Goal: Task Accomplishment & Management: Manage account settings

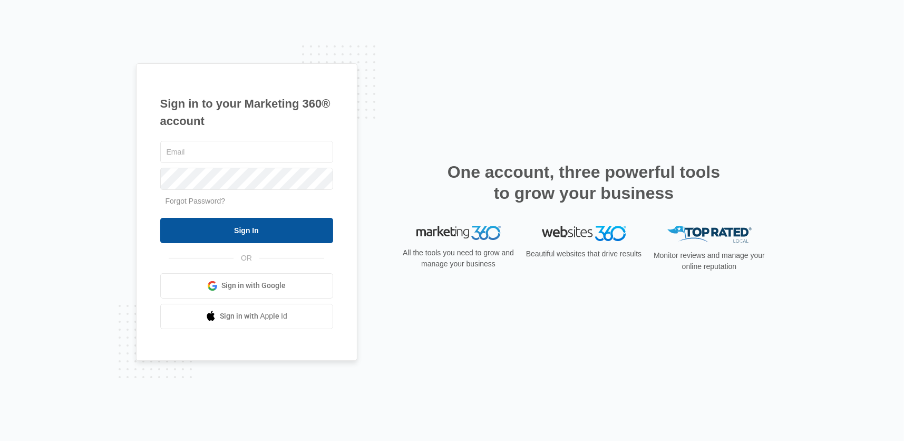
type input "[EMAIL_ADDRESS][DOMAIN_NAME]"
click at [302, 230] on input "Sign In" at bounding box center [246, 230] width 173 height 25
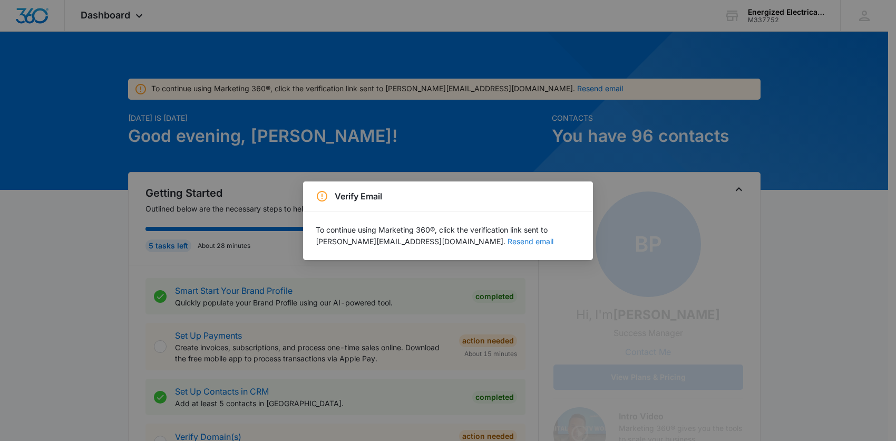
click at [507, 240] on button "Resend email" at bounding box center [530, 241] width 46 height 7
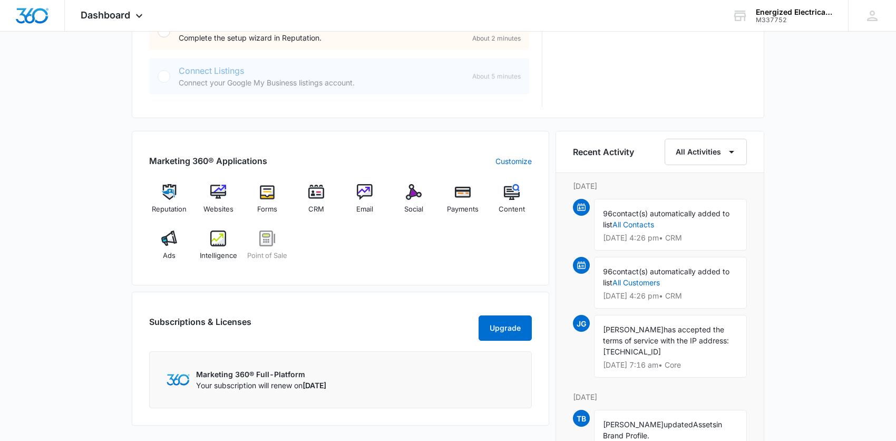
scroll to position [632, 0]
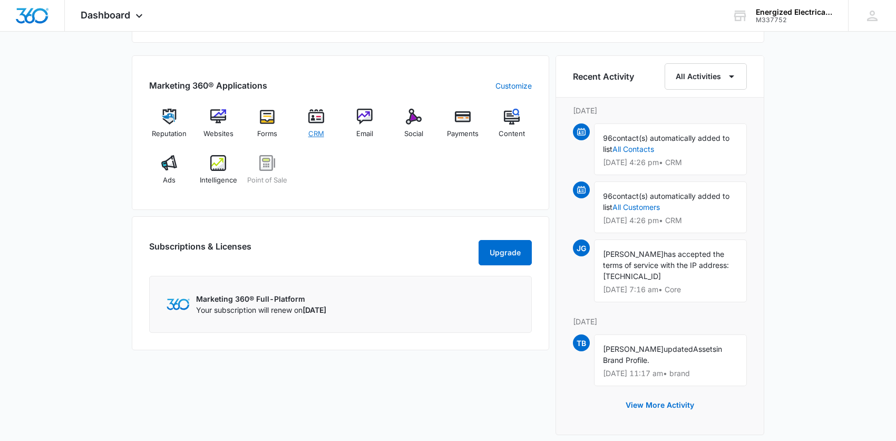
click at [316, 116] on img at bounding box center [316, 117] width 16 height 16
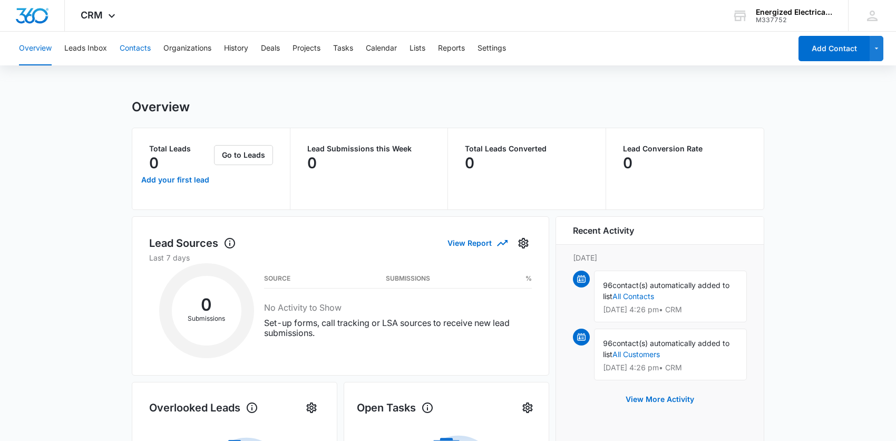
click at [136, 50] on button "Contacts" at bounding box center [135, 49] width 31 height 34
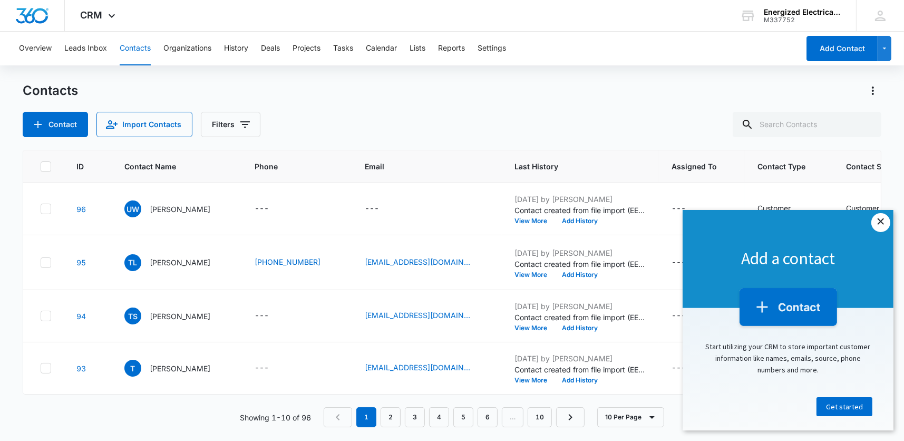
click at [881, 220] on link "×" at bounding box center [879, 221] width 19 height 19
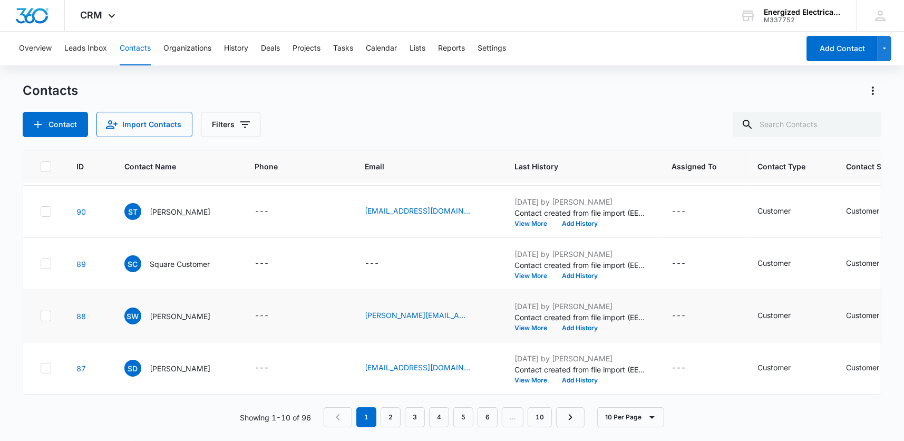
scroll to position [474, 0]
click at [652, 414] on icon "button" at bounding box center [651, 416] width 13 height 13
click at [646, 383] on div "50 Per Page" at bounding box center [632, 385] width 43 height 7
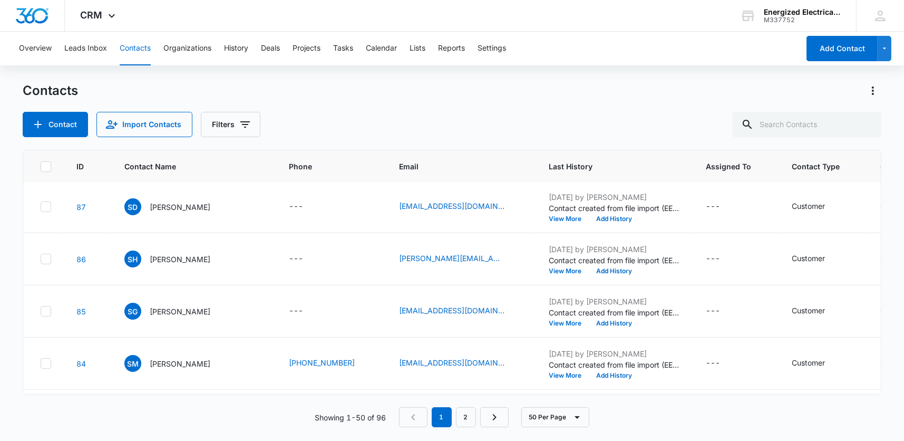
scroll to position [0, 0]
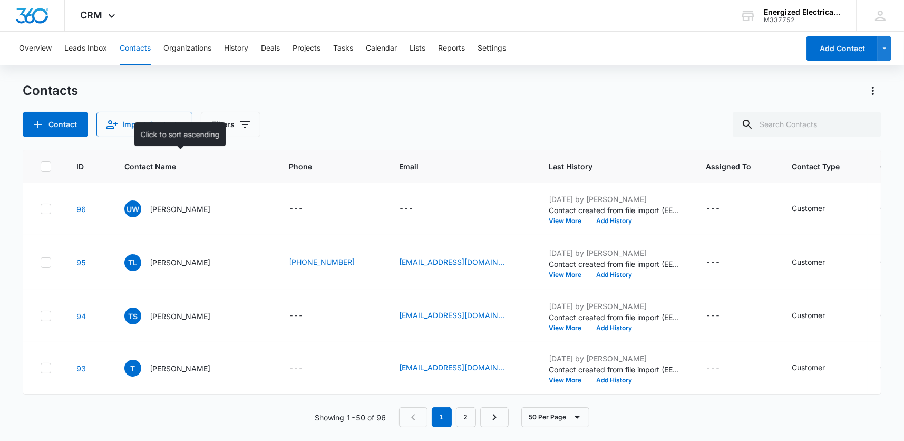
click at [167, 165] on span "Contact Name" at bounding box center [186, 166] width 124 height 11
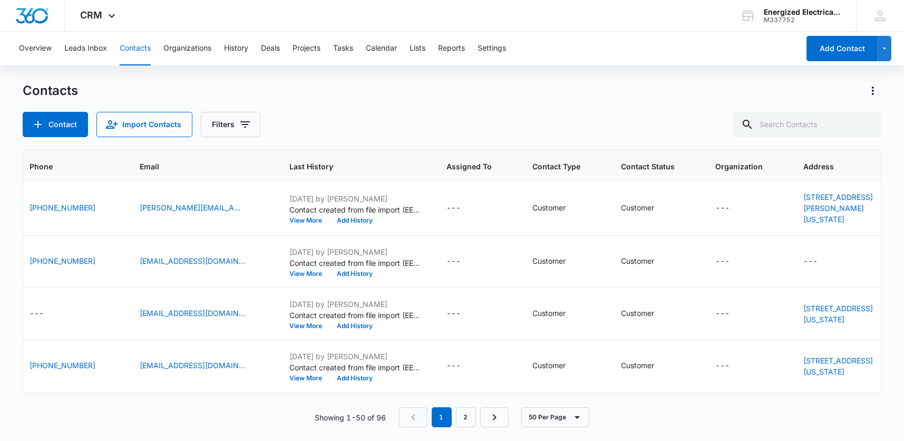
scroll to position [211, 260]
click at [825, 266] on icon "Address - - Select to Edit Field" at bounding box center [829, 261] width 9 height 9
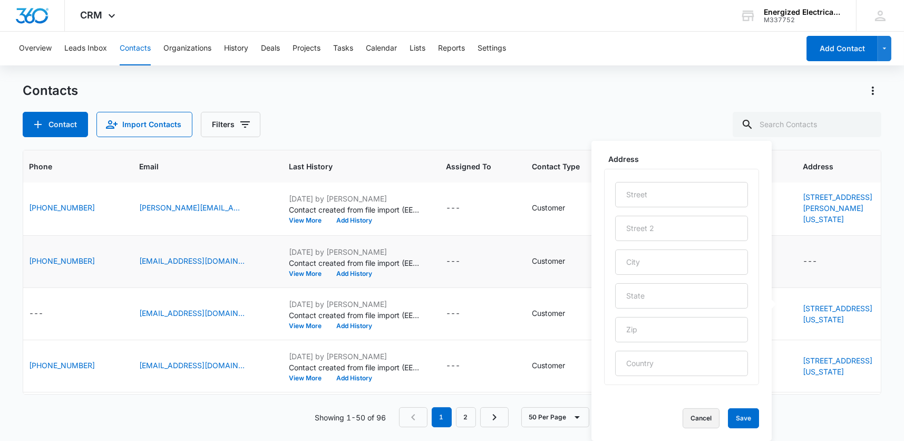
click at [703, 415] on button "Cancel" at bounding box center [700, 418] width 37 height 20
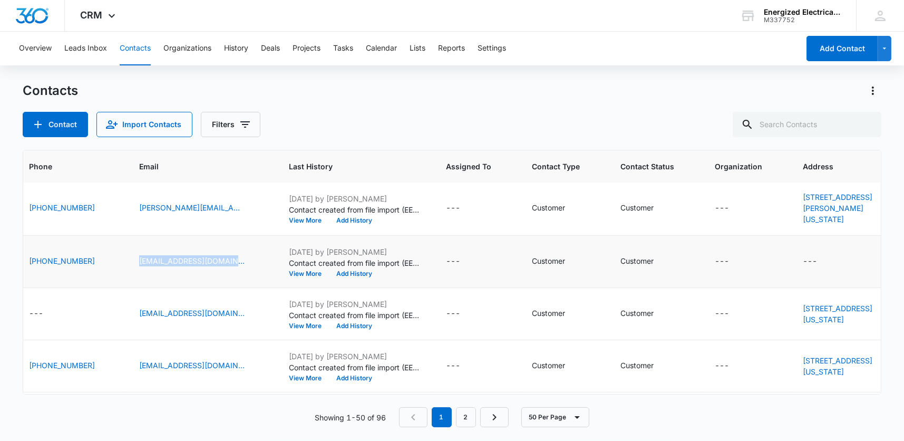
drag, startPoint x: 47, startPoint y: 317, endPoint x: 167, endPoint y: 327, distance: 120.0
click at [167, 288] on tr "6 AG Alyssa Giganti (240) 707-0563 alyssagiganti@gmail.com Sep 10, 2025 by Tyle…" at bounding box center [335, 262] width 1144 height 52
click at [167, 288] on td "alyssagiganti@gmail.com" at bounding box center [201, 262] width 150 height 52
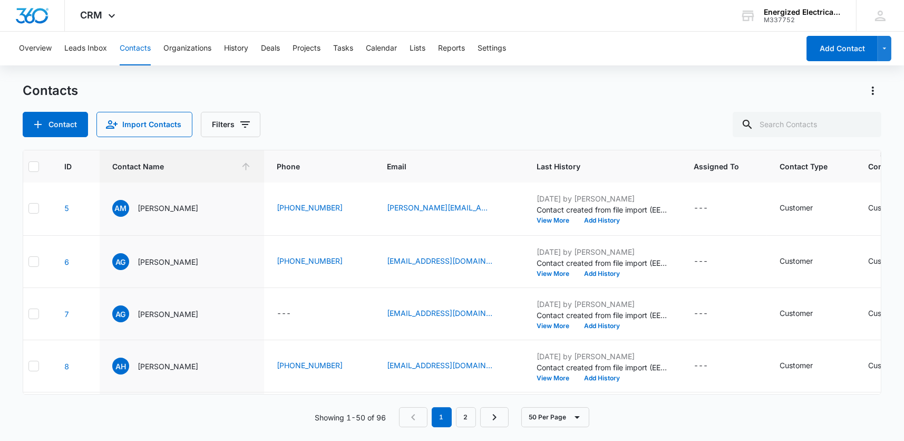
scroll to position [211, 0]
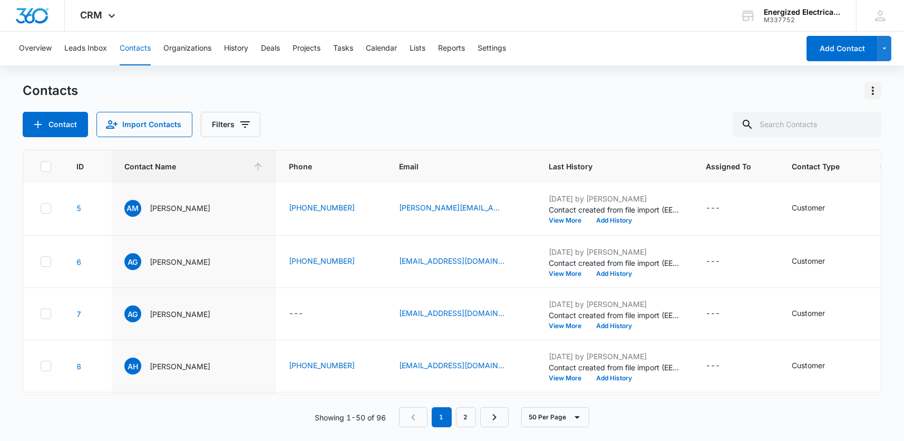
click at [875, 90] on icon "Actions" at bounding box center [872, 90] width 13 height 13
click at [47, 263] on icon at bounding box center [46, 261] width 6 height 5
click at [41, 262] on input "checkbox" at bounding box center [40, 261] width 1 height 1
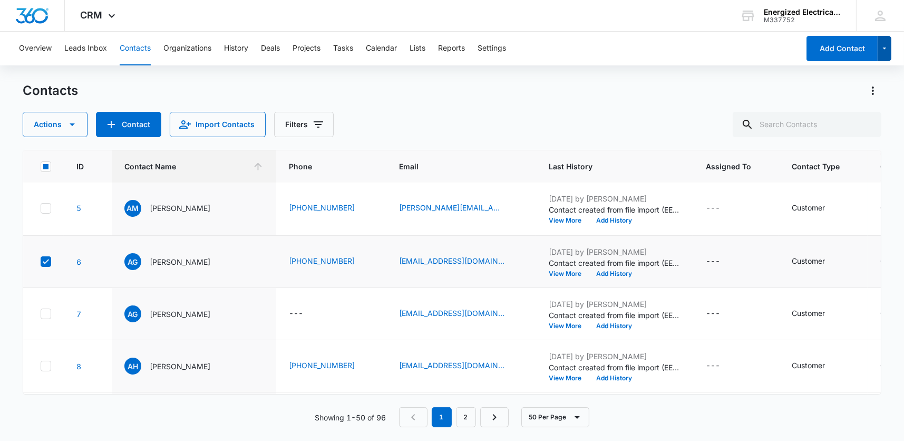
click at [885, 55] on button "button" at bounding box center [884, 48] width 14 height 25
click at [44, 266] on icon at bounding box center [45, 261] width 9 height 9
click at [41, 262] on input "checkbox" at bounding box center [40, 261] width 1 height 1
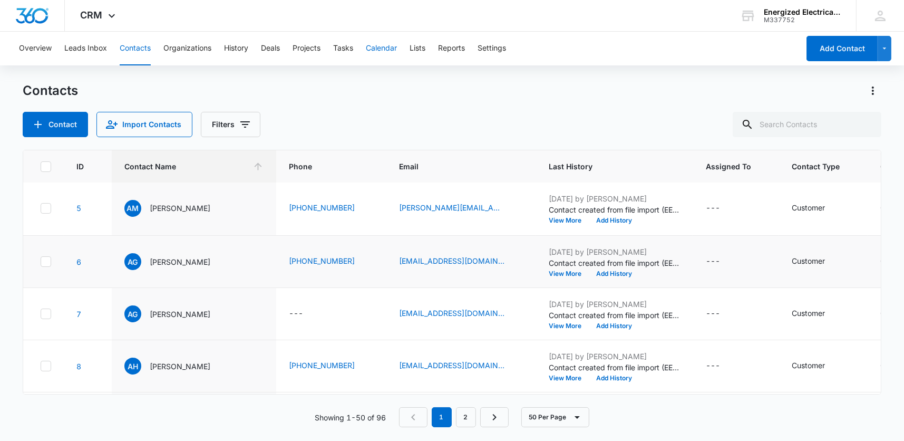
click at [382, 48] on button "Calendar" at bounding box center [381, 49] width 31 height 34
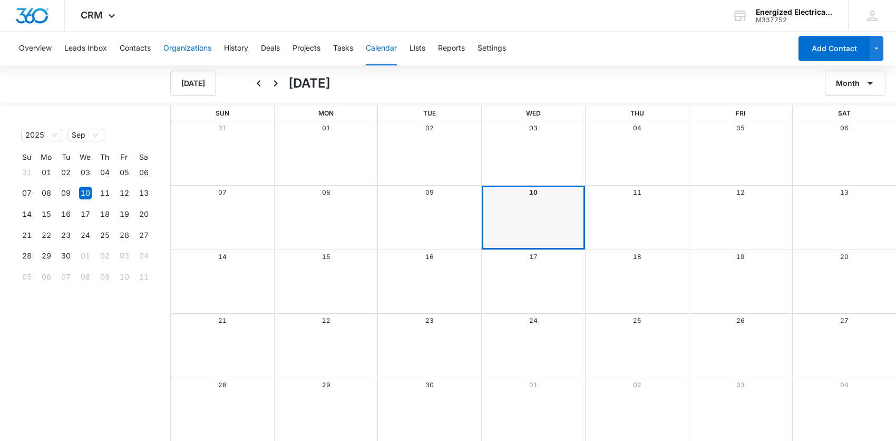
click at [198, 46] on button "Organizations" at bounding box center [187, 49] width 48 height 34
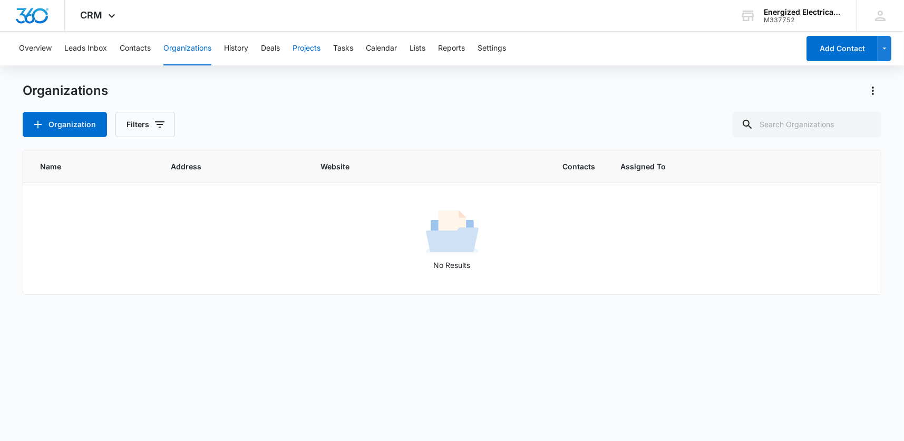
click at [307, 45] on button "Projects" at bounding box center [306, 49] width 28 height 34
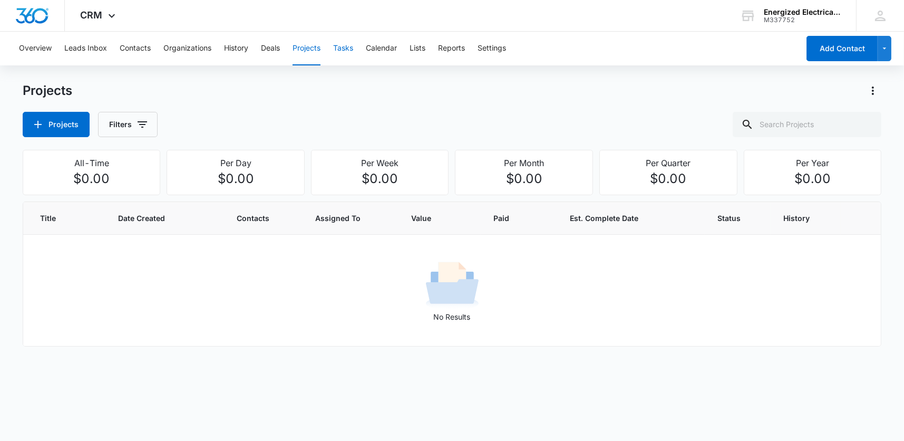
click at [338, 46] on button "Tasks" at bounding box center [343, 49] width 20 height 34
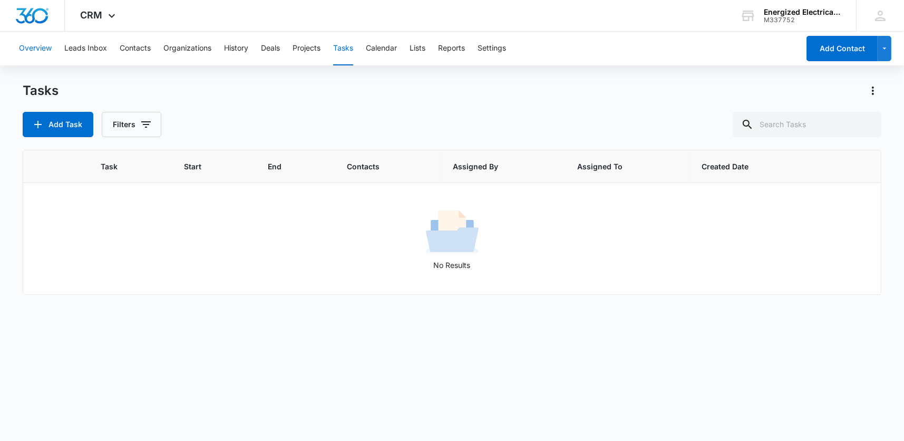
click at [34, 47] on button "Overview" at bounding box center [35, 49] width 33 height 34
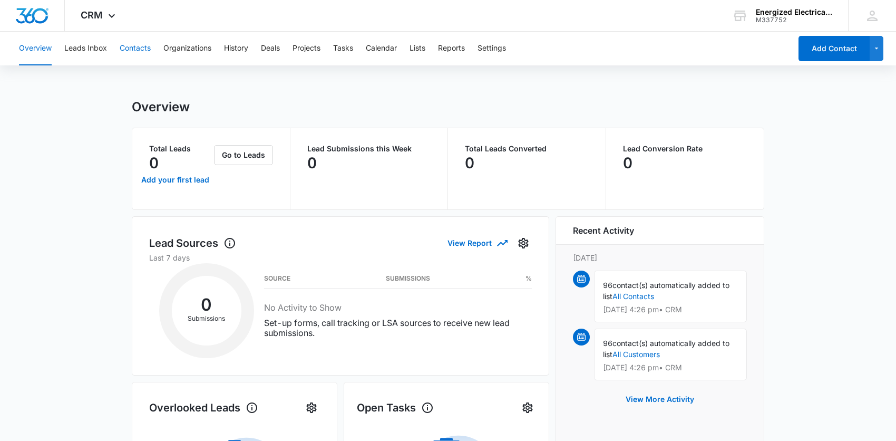
click at [130, 45] on button "Contacts" at bounding box center [135, 49] width 31 height 34
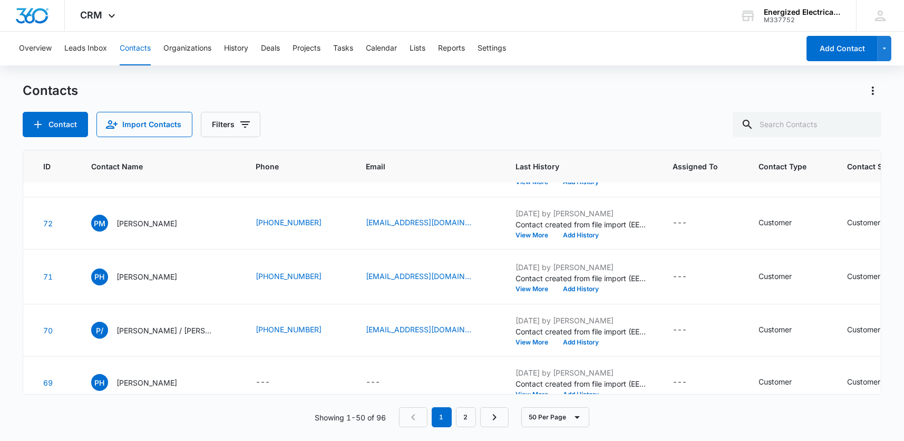
scroll to position [1265, 0]
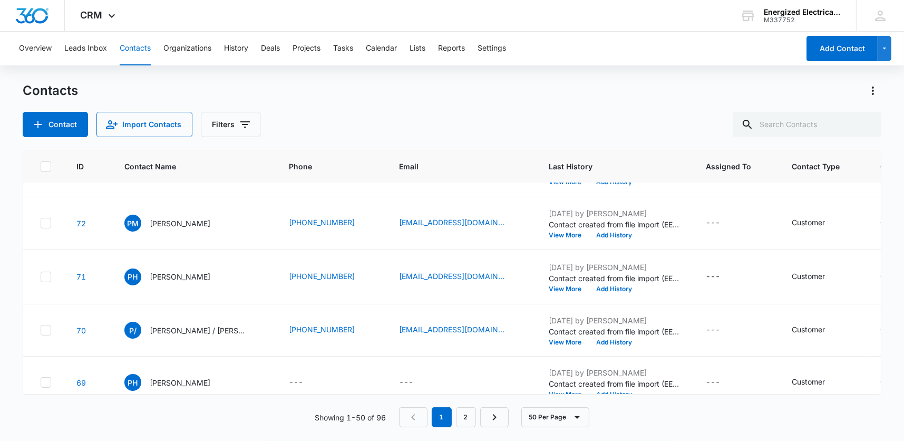
click at [43, 13] on icon at bounding box center [46, 10] width 6 height 5
click at [41, 11] on input "checkbox" at bounding box center [40, 10] width 1 height 1
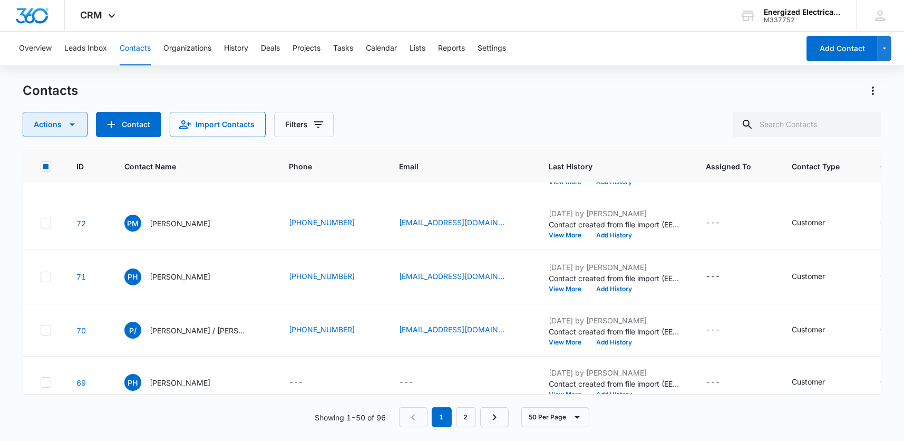
click at [73, 125] on icon "button" at bounding box center [72, 124] width 13 height 13
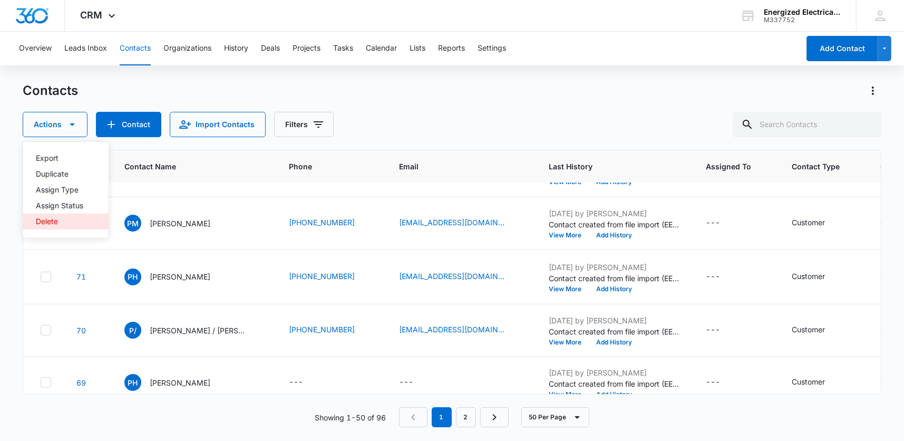
click at [50, 221] on div "Delete" at bounding box center [59, 221] width 47 height 7
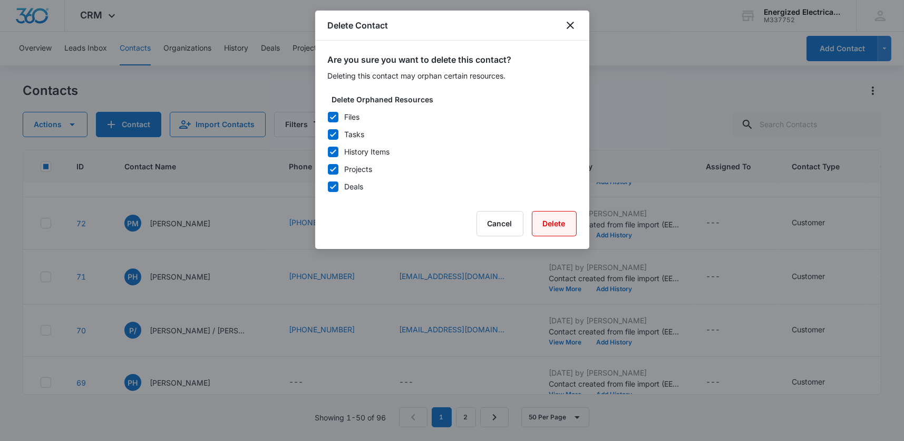
click at [552, 222] on button "Delete" at bounding box center [554, 223] width 45 height 25
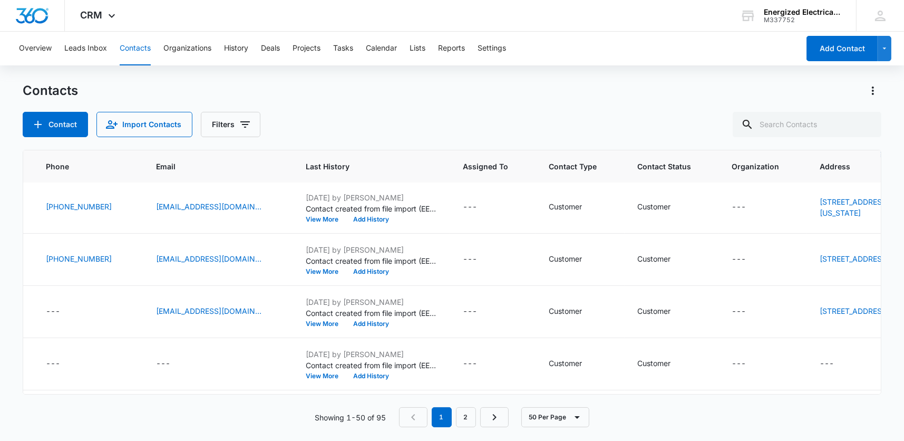
scroll to position [211, 243]
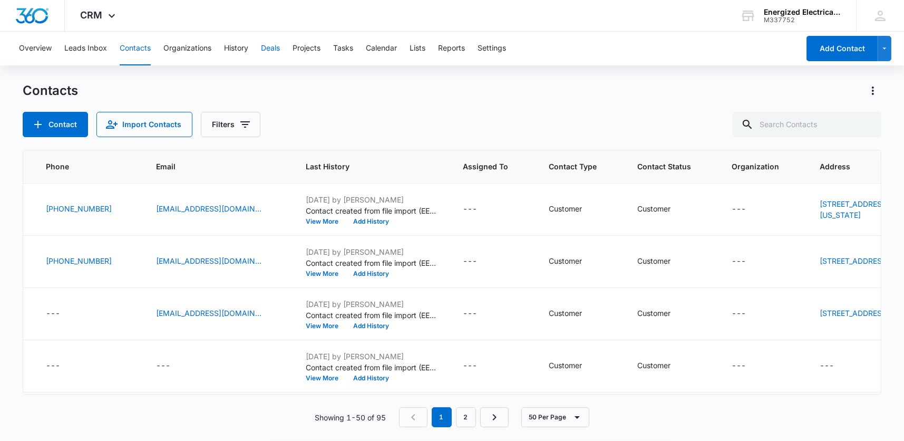
click at [269, 46] on button "Deals" at bounding box center [270, 49] width 19 height 34
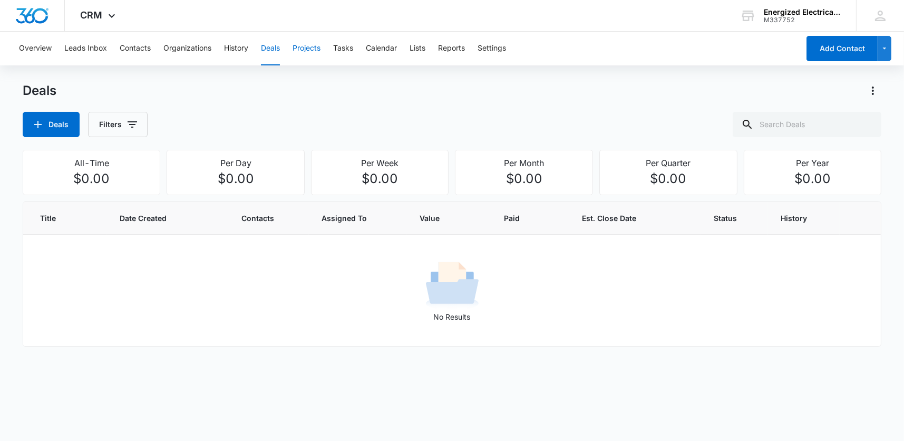
click at [309, 46] on button "Projects" at bounding box center [306, 49] width 28 height 34
click at [889, 46] on button "button" at bounding box center [884, 48] width 14 height 25
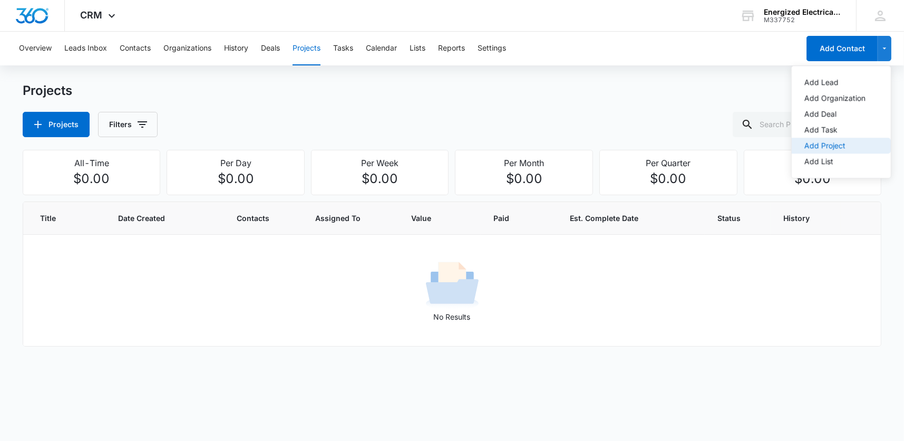
click at [821, 142] on div "Add Project" at bounding box center [834, 145] width 61 height 7
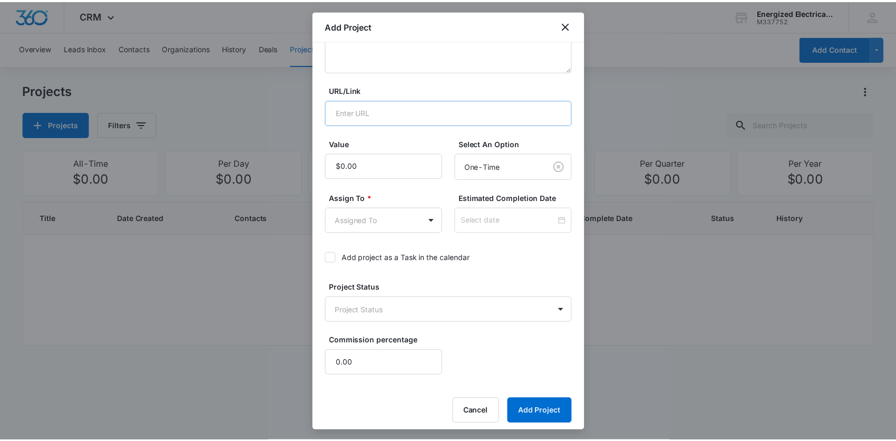
scroll to position [169, 0]
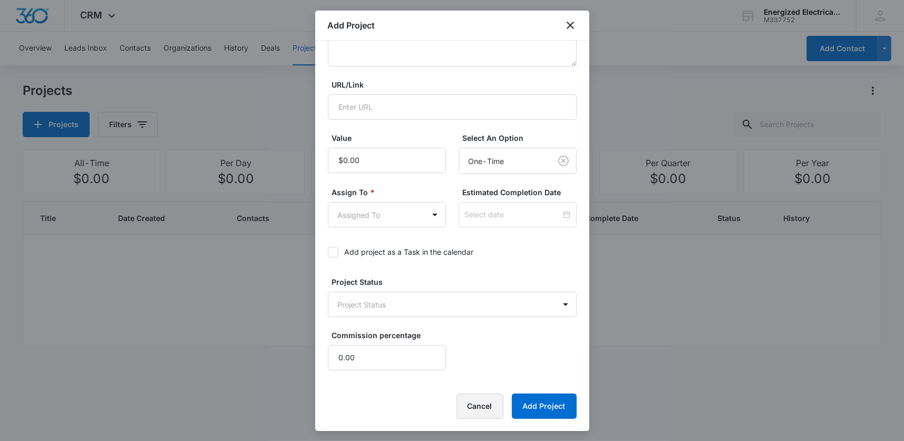
click at [477, 402] on button "Cancel" at bounding box center [479, 405] width 47 height 25
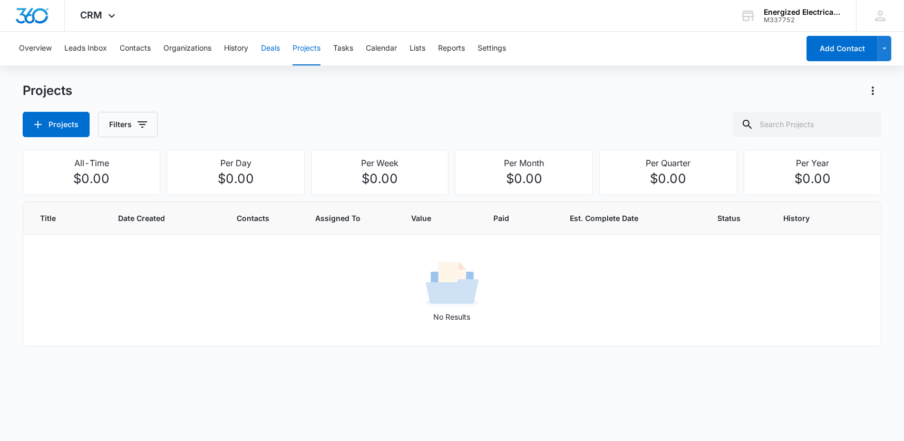
click at [271, 48] on button "Deals" at bounding box center [270, 49] width 19 height 34
click at [388, 46] on button "Calendar" at bounding box center [381, 49] width 31 height 34
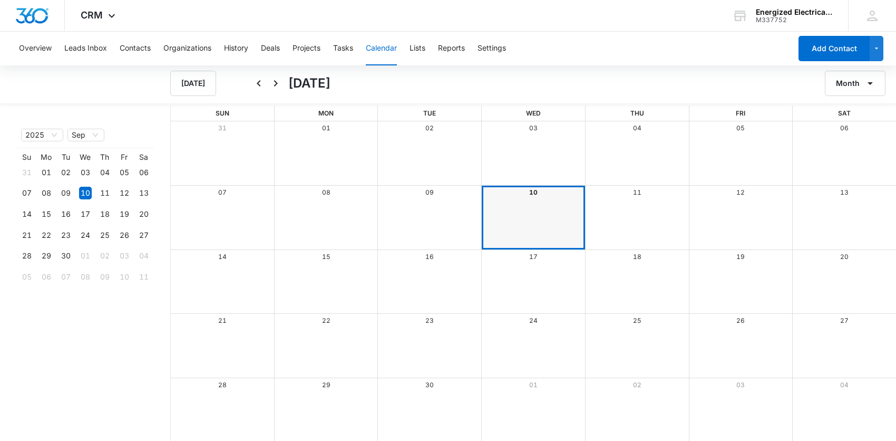
click at [532, 201] on div "Month View" at bounding box center [533, 217] width 104 height 64
click at [535, 216] on div "Month View" at bounding box center [533, 217] width 104 height 64
click at [531, 196] on div "10" at bounding box center [534, 192] width 104 height 14
click at [876, 46] on icon "button" at bounding box center [876, 48] width 9 height 13
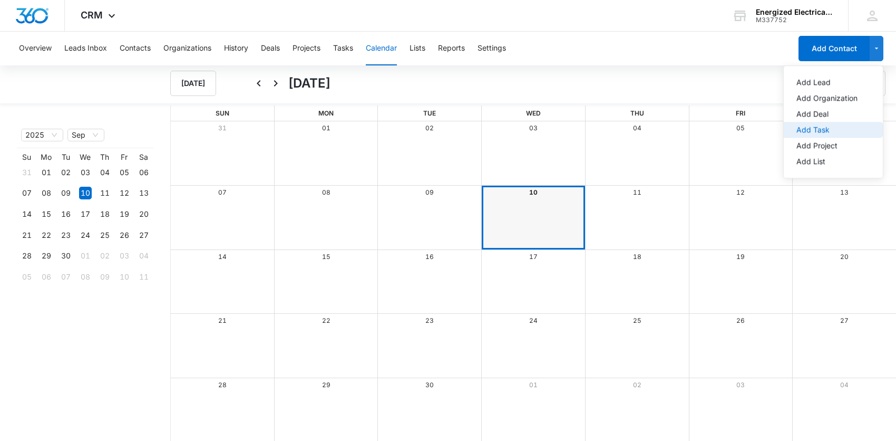
click at [824, 130] on div "Add Task" at bounding box center [826, 129] width 61 height 7
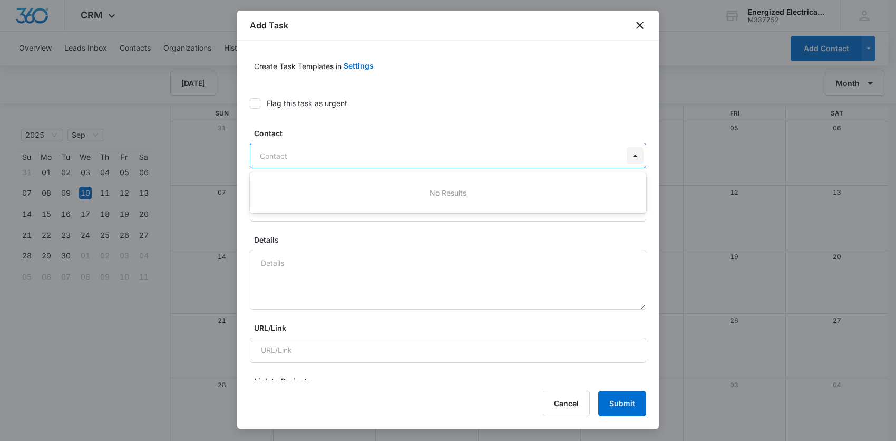
click at [627, 155] on div at bounding box center [635, 155] width 17 height 17
click at [514, 157] on div at bounding box center [442, 155] width 364 height 13
type input "aly"
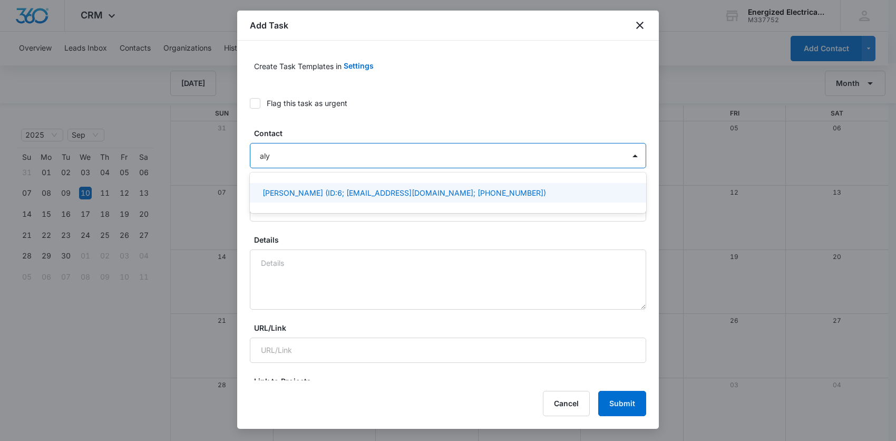
click at [449, 187] on p "Alyssa Giganti (ID:6; alyssagiganti@gmail.com; (240) 707-0563)" at bounding box center [403, 192] width 283 height 11
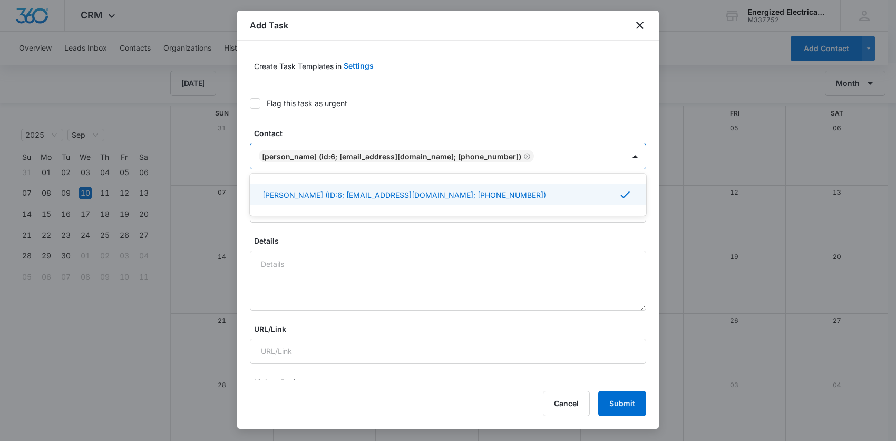
click at [619, 192] on icon at bounding box center [625, 194] width 13 height 13
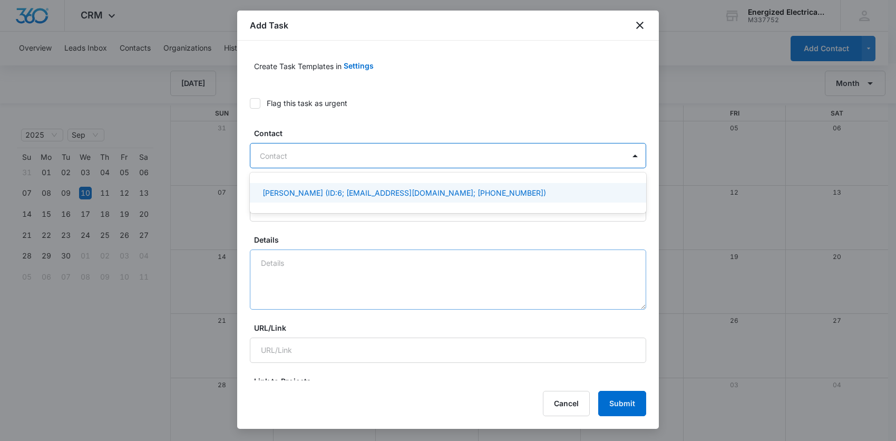
scroll to position [211, 0]
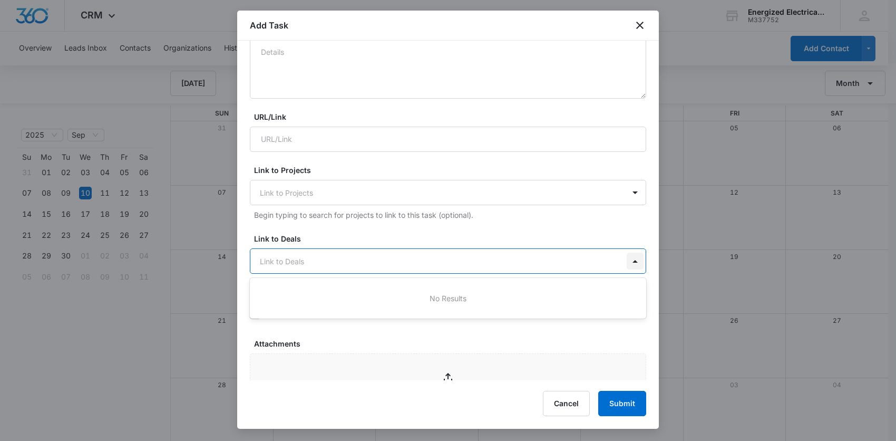
click at [629, 258] on div at bounding box center [635, 260] width 17 height 17
click at [629, 190] on div at bounding box center [635, 192] width 17 height 17
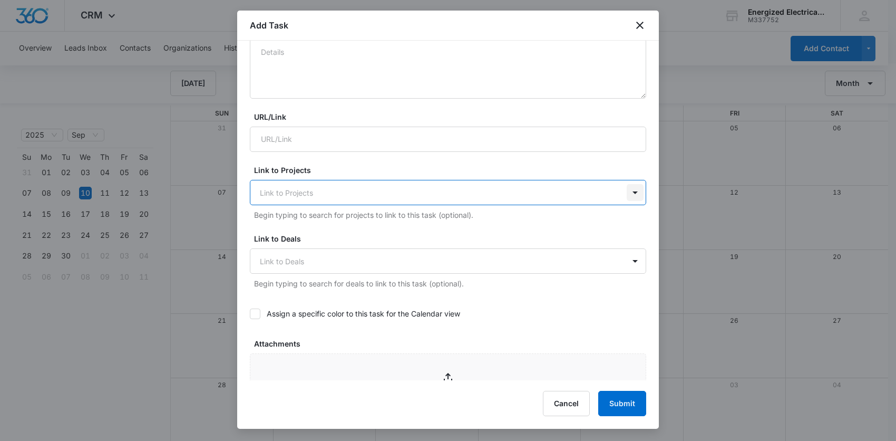
click at [629, 190] on div at bounding box center [635, 192] width 17 height 17
click at [575, 406] on button "Cancel" at bounding box center [566, 402] width 47 height 25
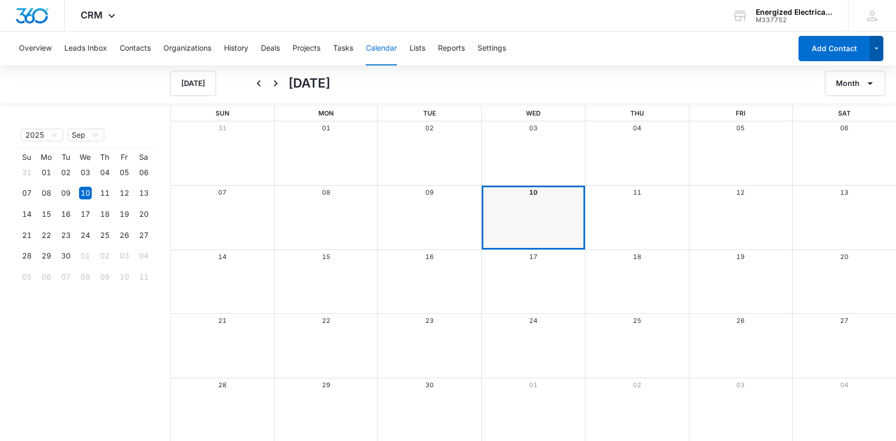
click at [878, 48] on icon "button" at bounding box center [876, 48] width 9 height 13
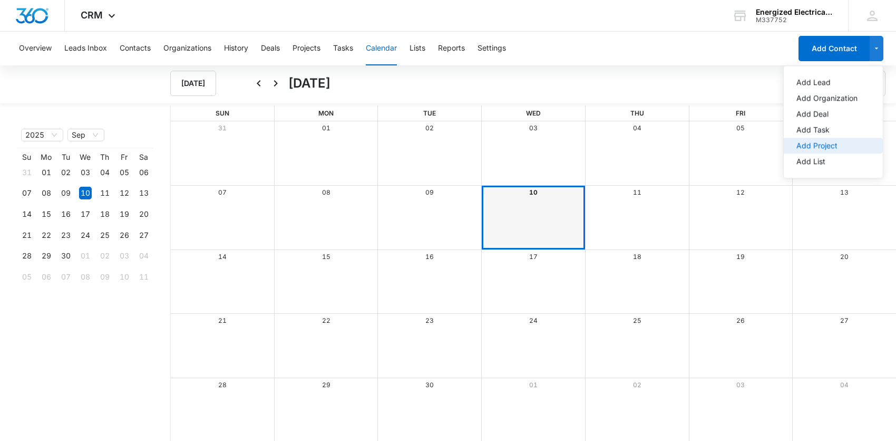
click at [817, 146] on div "Add Project" at bounding box center [826, 145] width 61 height 7
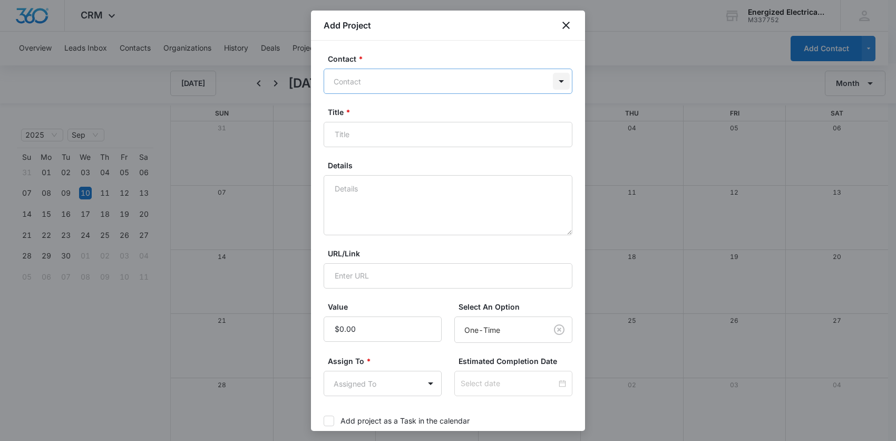
click at [558, 81] on div at bounding box center [561, 81] width 17 height 17
click at [564, 23] on icon "close" at bounding box center [565, 25] width 7 height 7
